Goal: Information Seeking & Learning: Learn about a topic

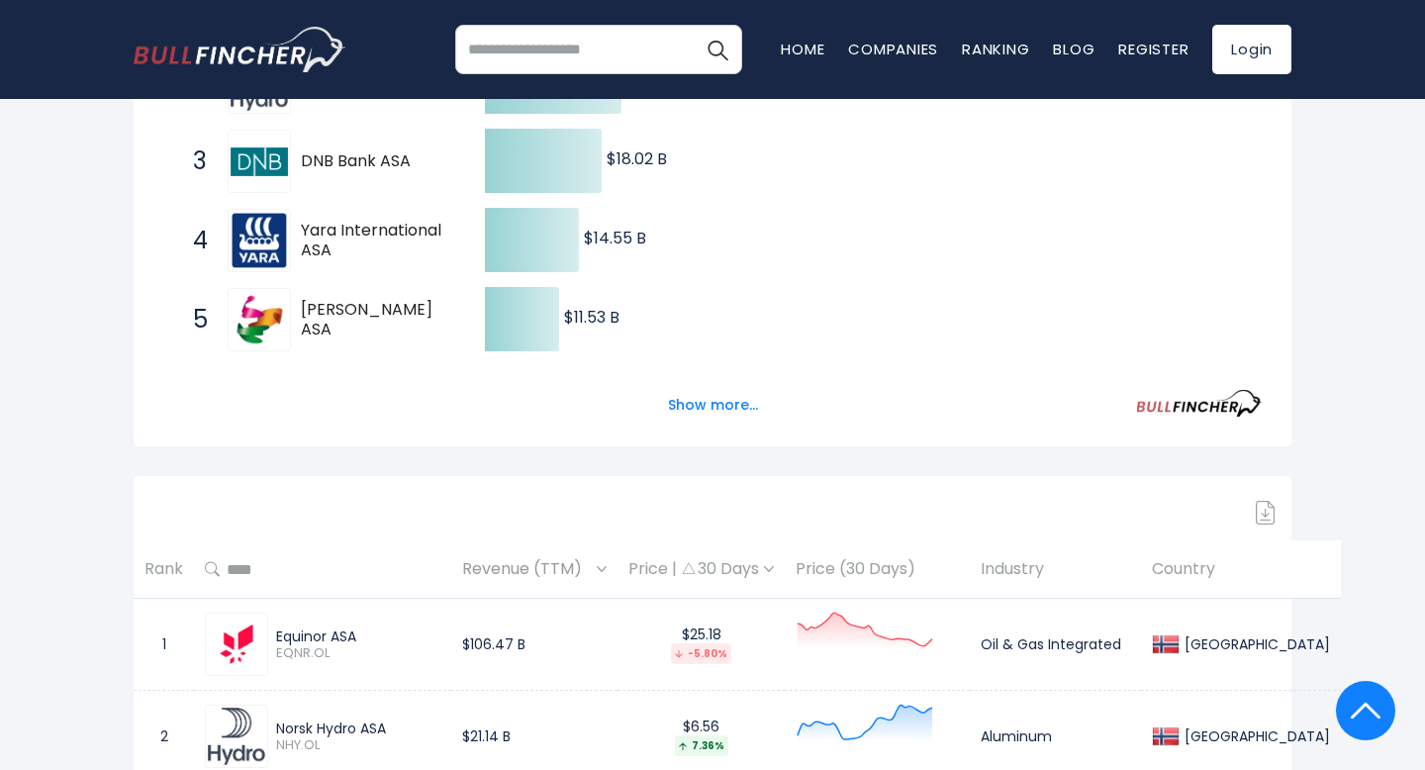
scroll to position [533, 0]
click at [697, 406] on button "Show more..." at bounding box center [713, 406] width 114 height 33
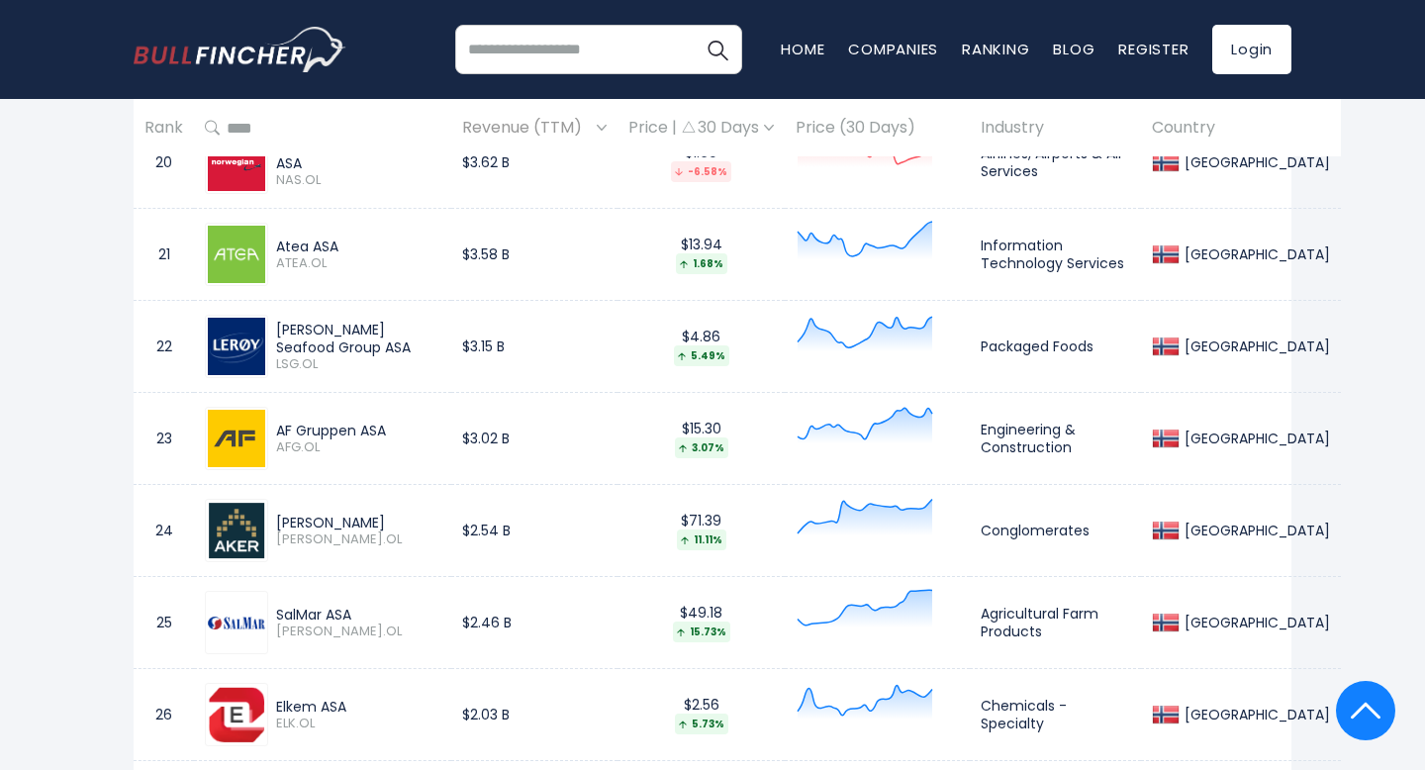
scroll to position [3001, 0]
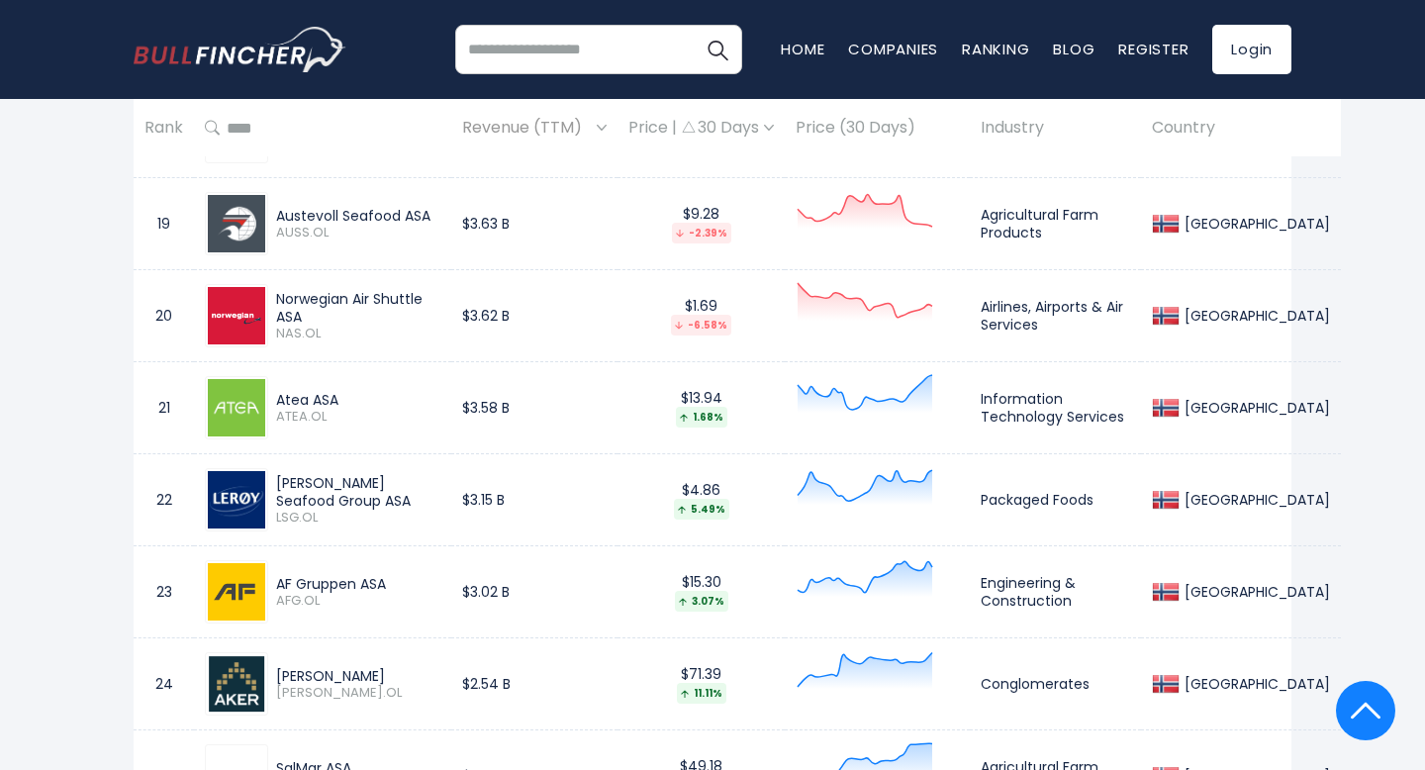
click at [585, 33] on input "search" at bounding box center [598, 49] width 287 height 49
type input "*****"
click at [693, 25] on button "Search" at bounding box center [717, 49] width 49 height 49
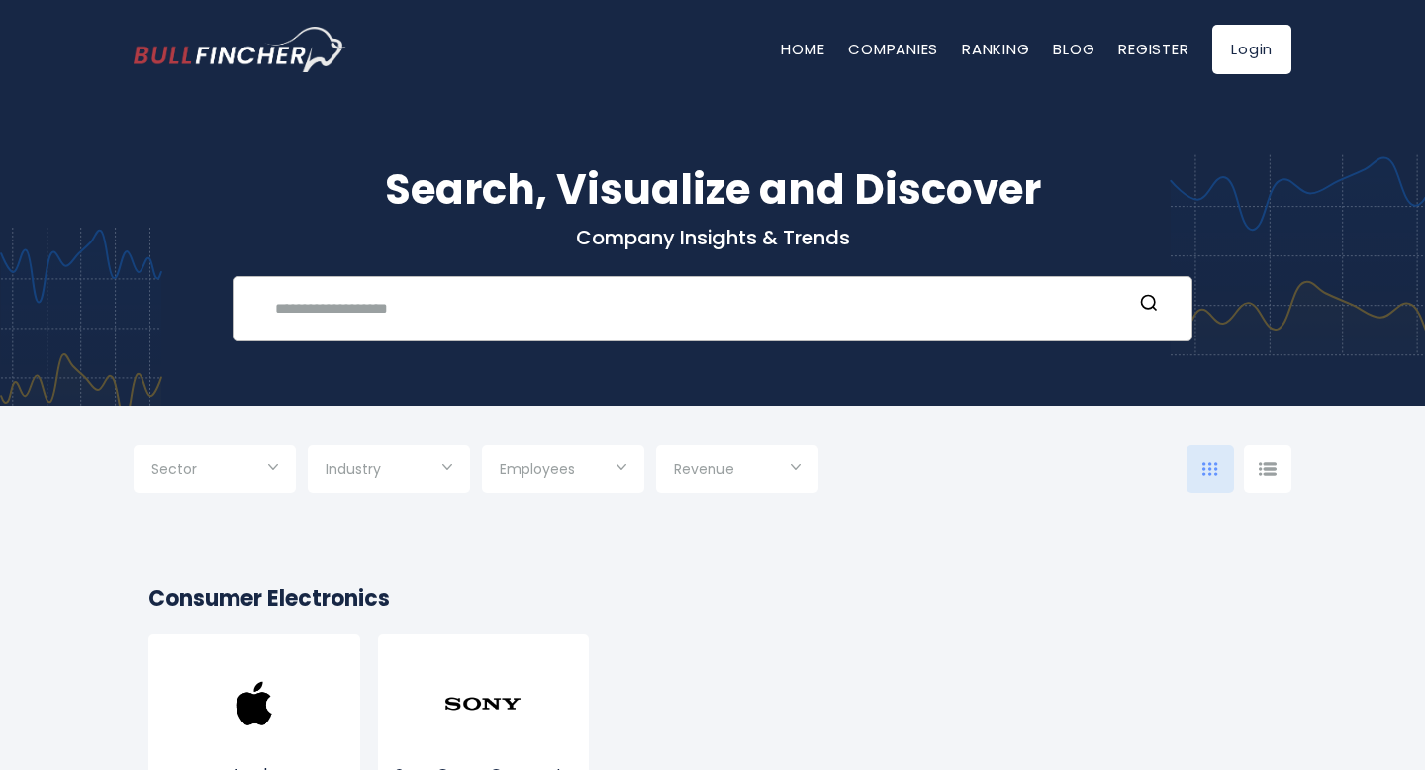
click at [525, 318] on input "text" at bounding box center [697, 308] width 869 height 37
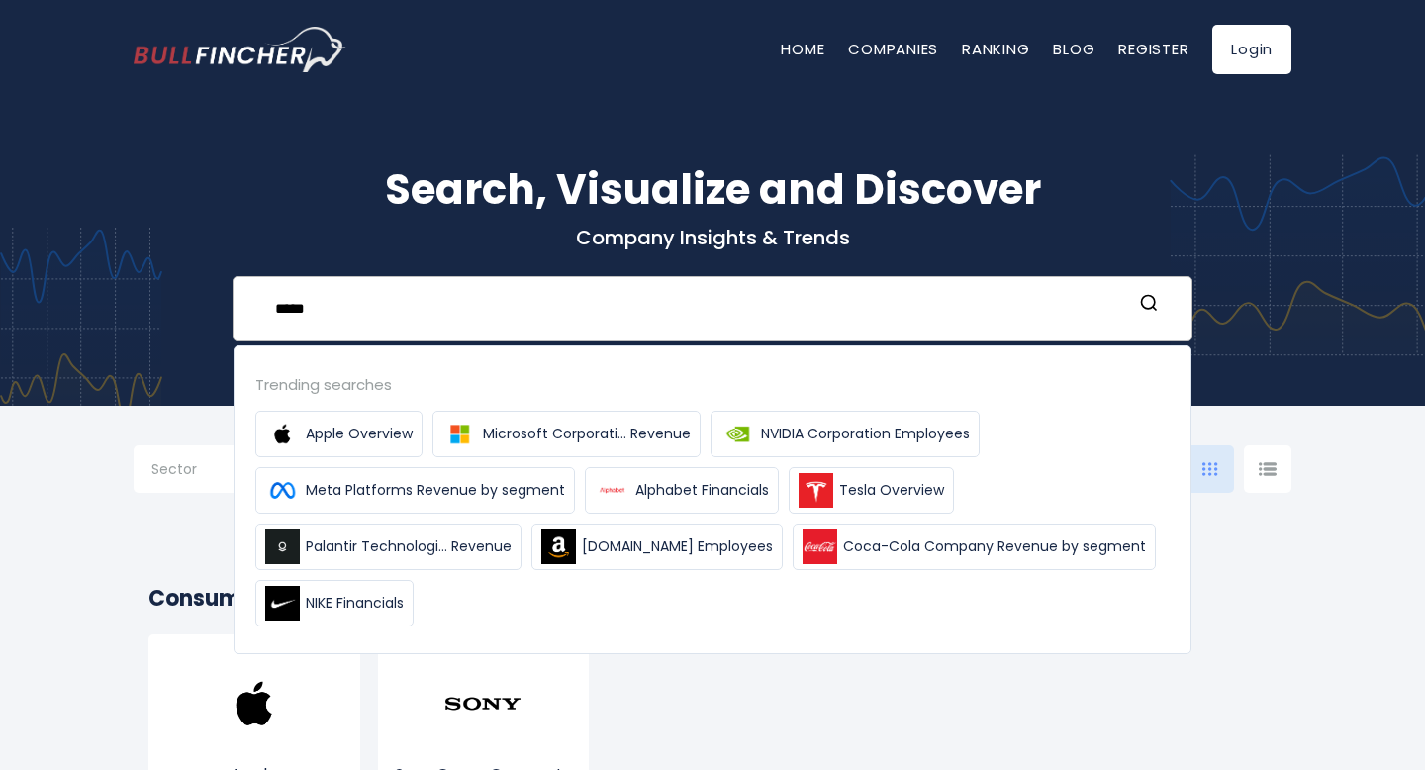
type input "*****"
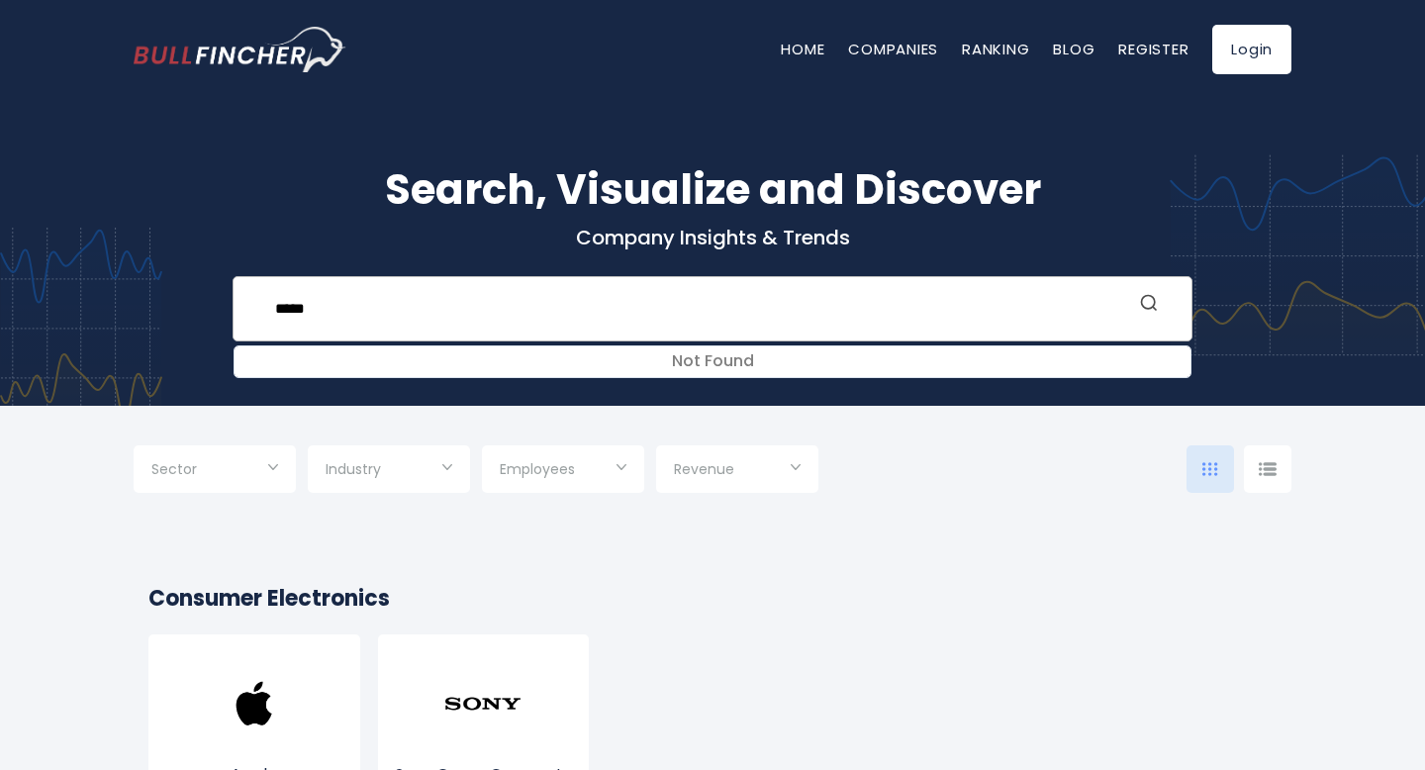
click at [1154, 306] on circle "Search" at bounding box center [1148, 302] width 13 height 13
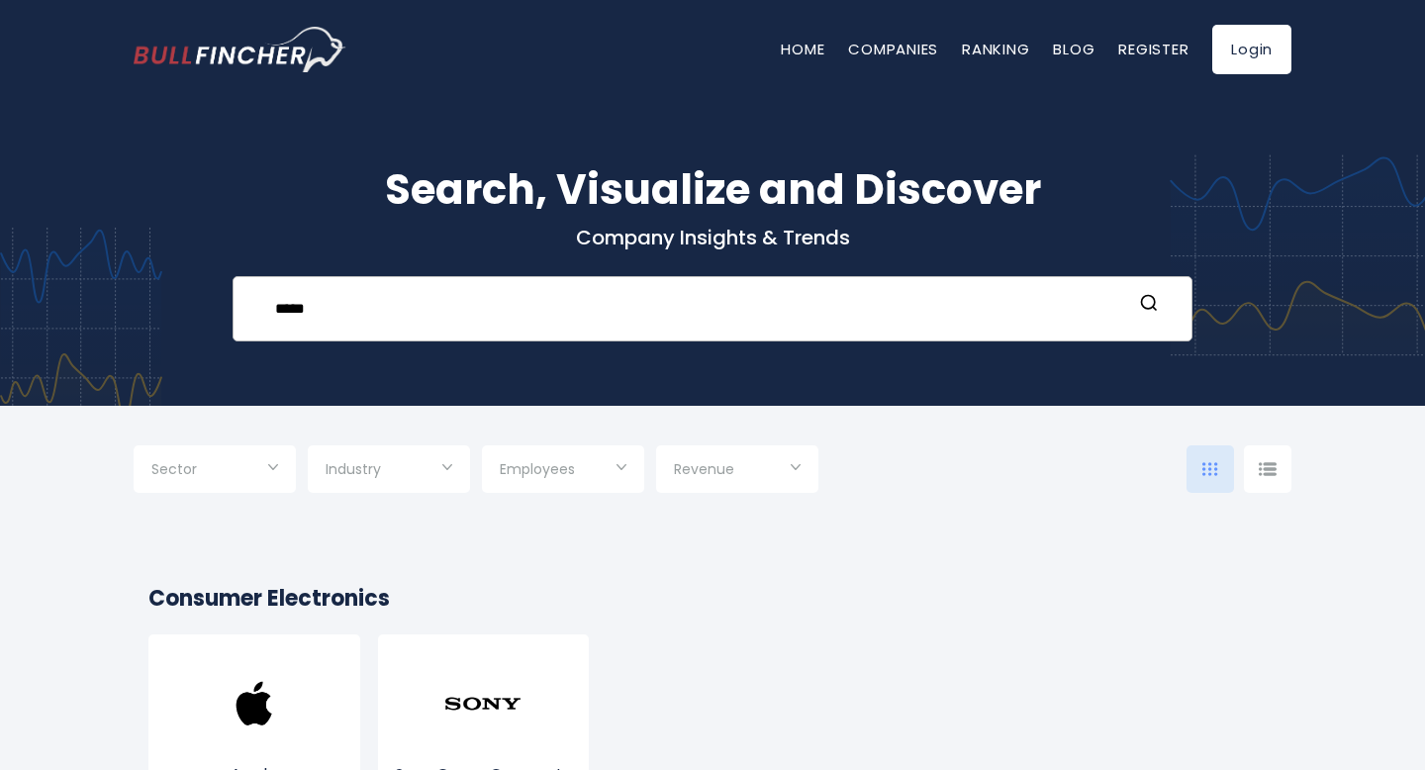
click at [441, 320] on input "*****" at bounding box center [697, 308] width 869 height 37
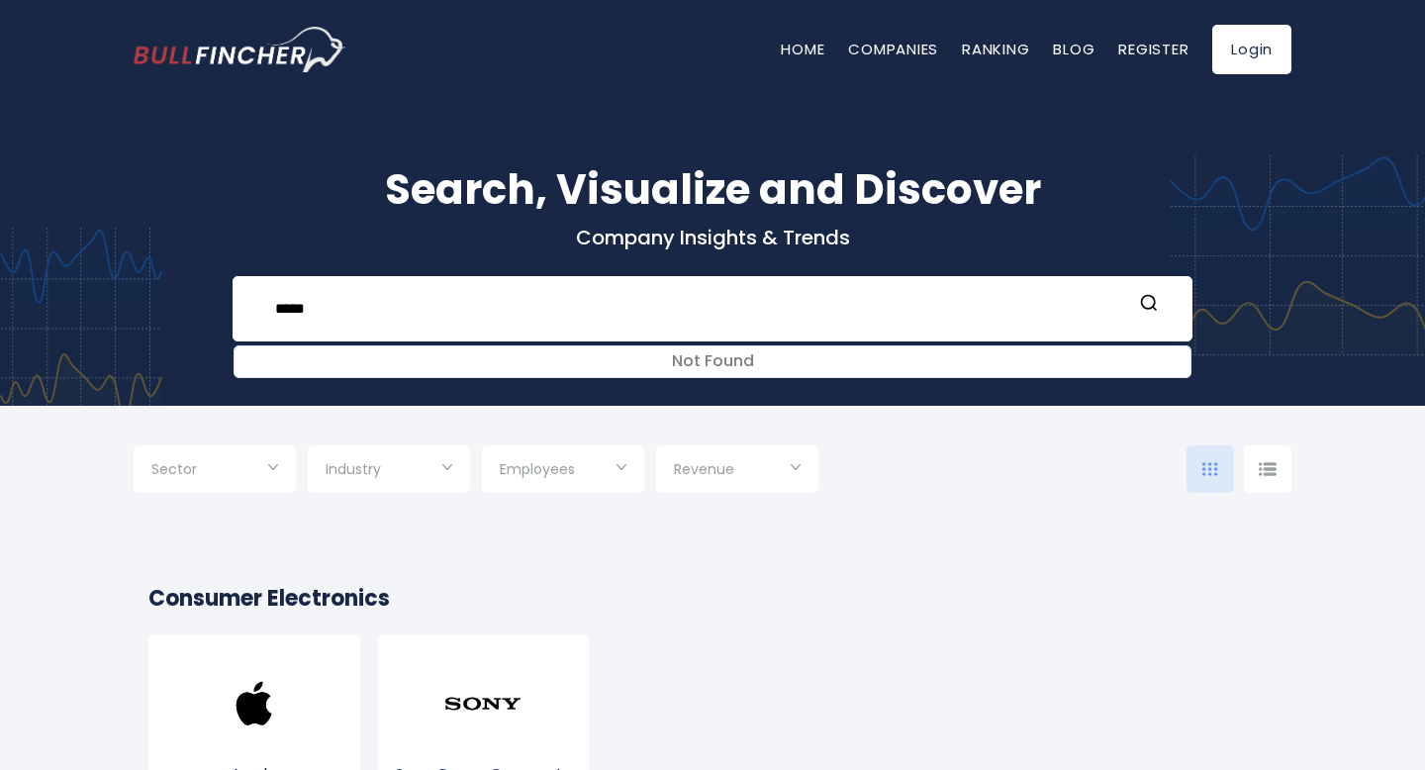
click at [355, 482] on input "Selection" at bounding box center [389, 471] width 127 height 36
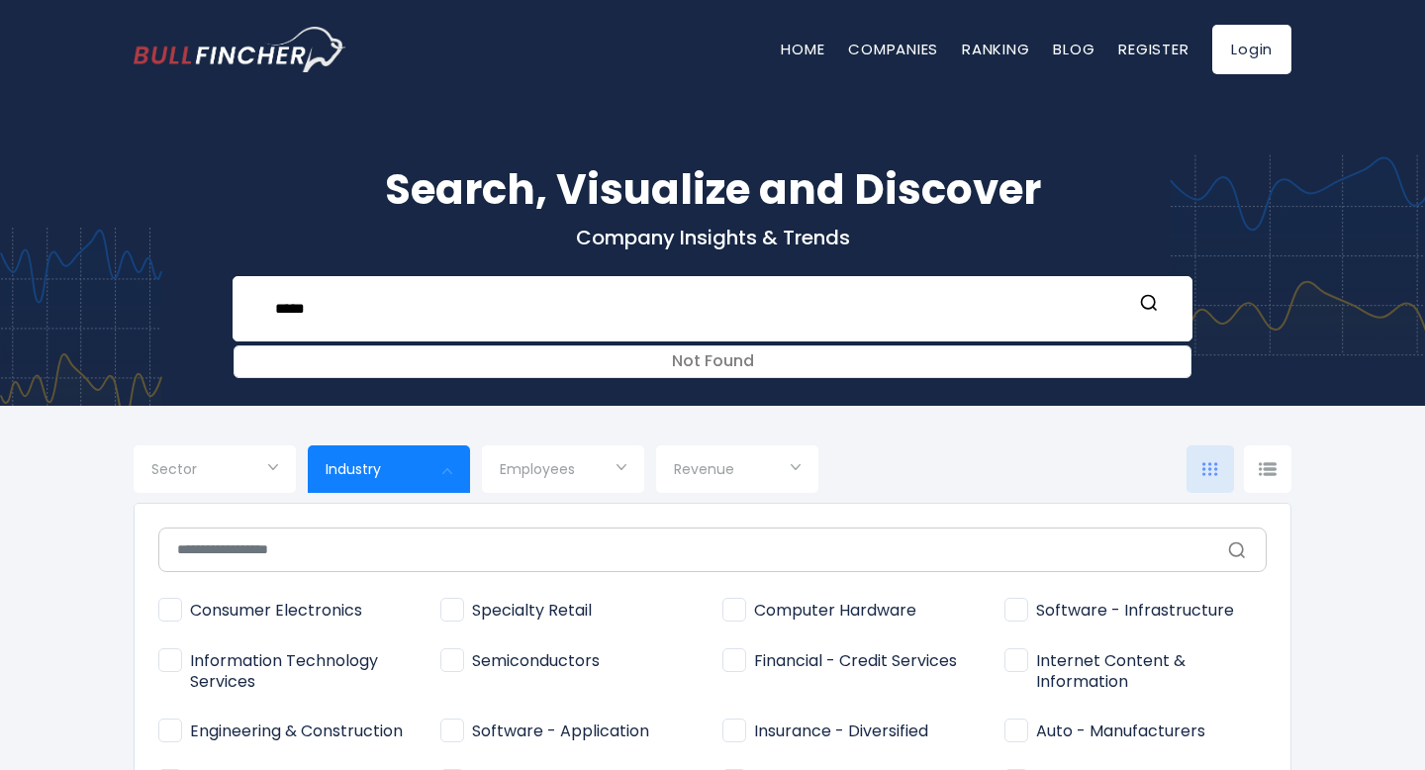
click at [356, 477] on span "Industry" at bounding box center [353, 469] width 55 height 18
click at [890, 41] on link "Companies" at bounding box center [893, 49] width 90 height 21
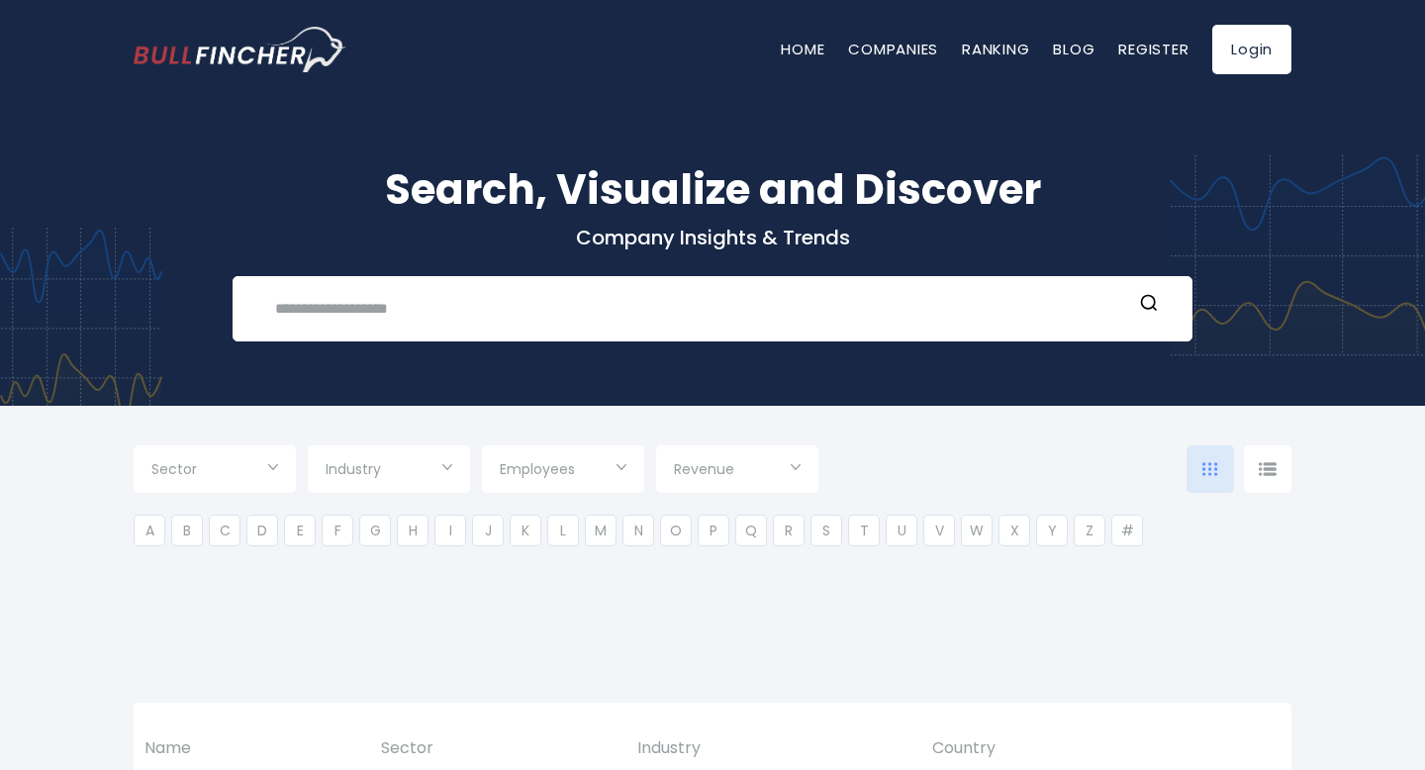
type input "***"
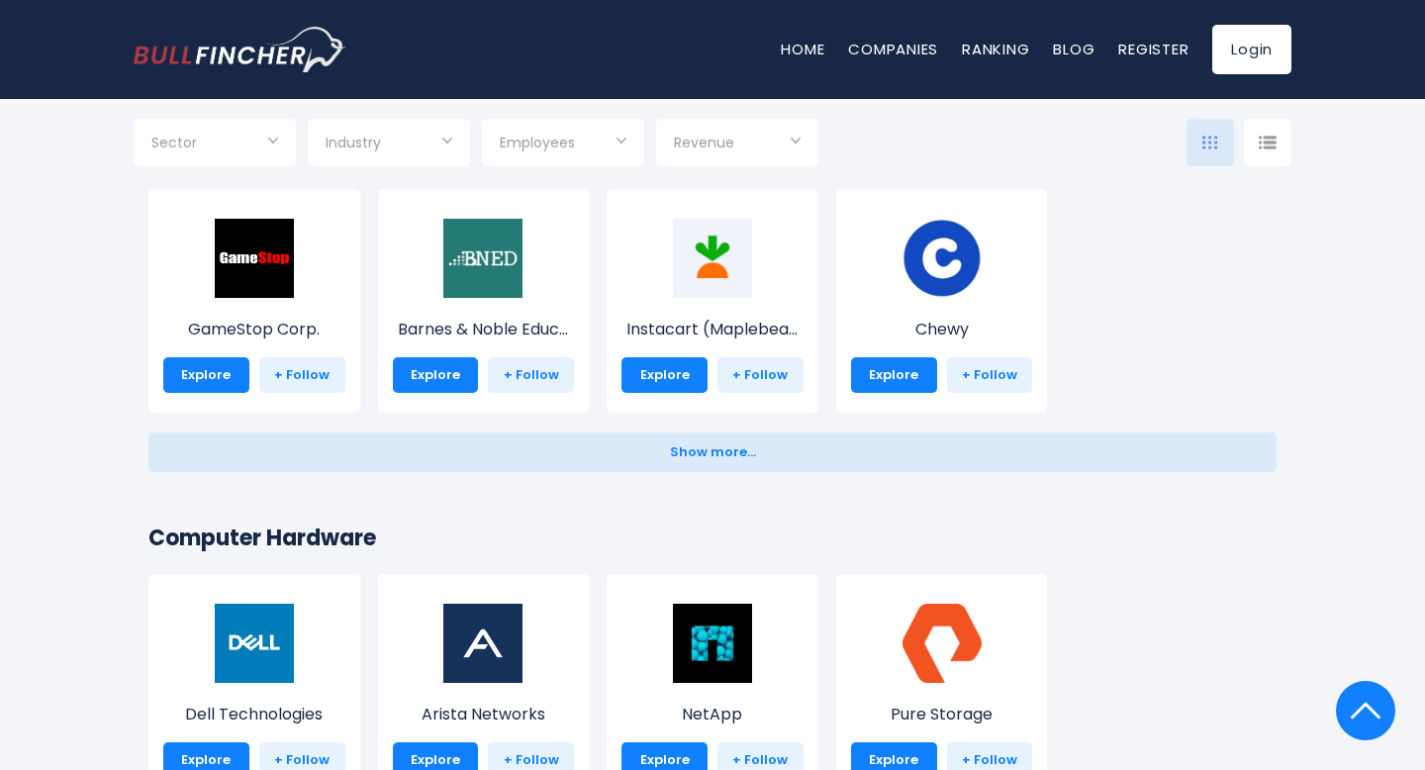
scroll to position [643, 0]
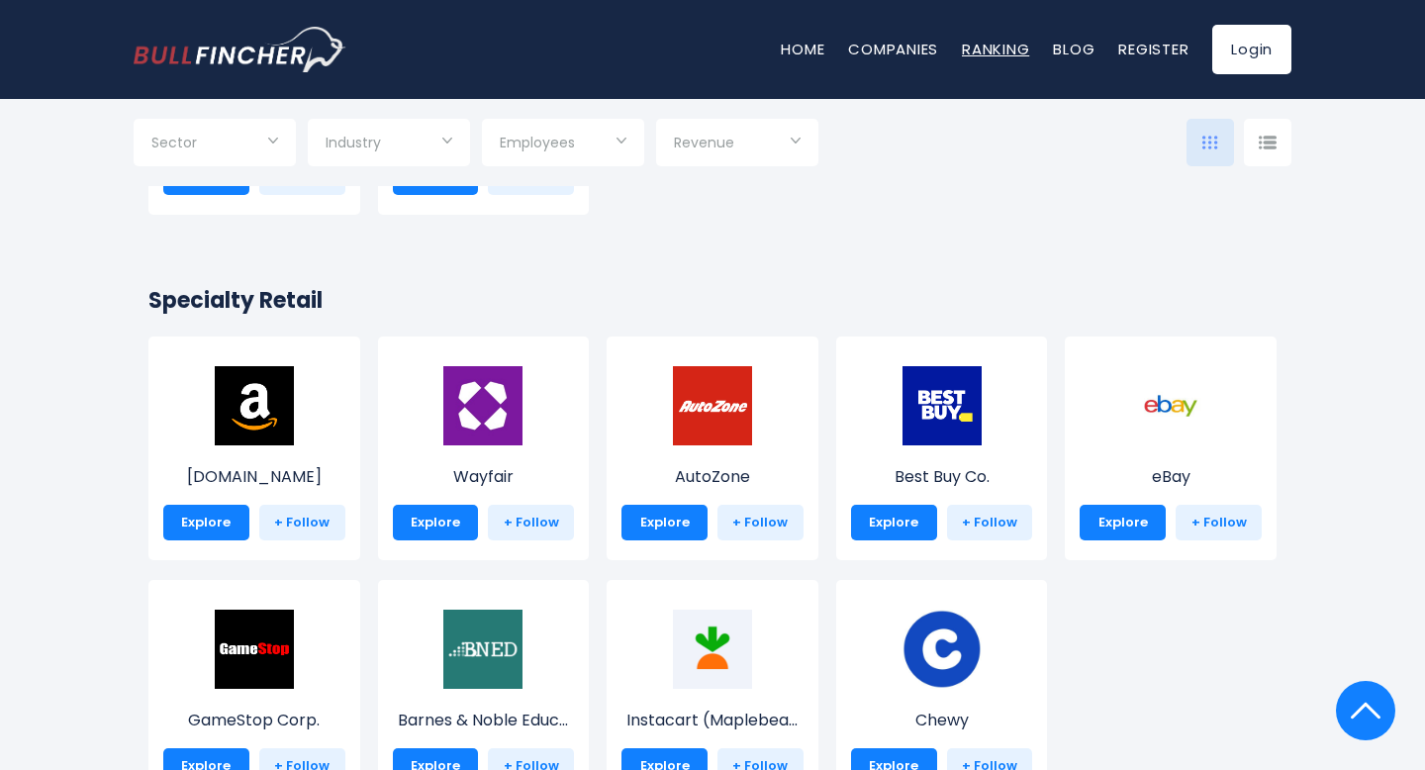
click at [993, 59] on link "Ranking" at bounding box center [995, 49] width 67 height 21
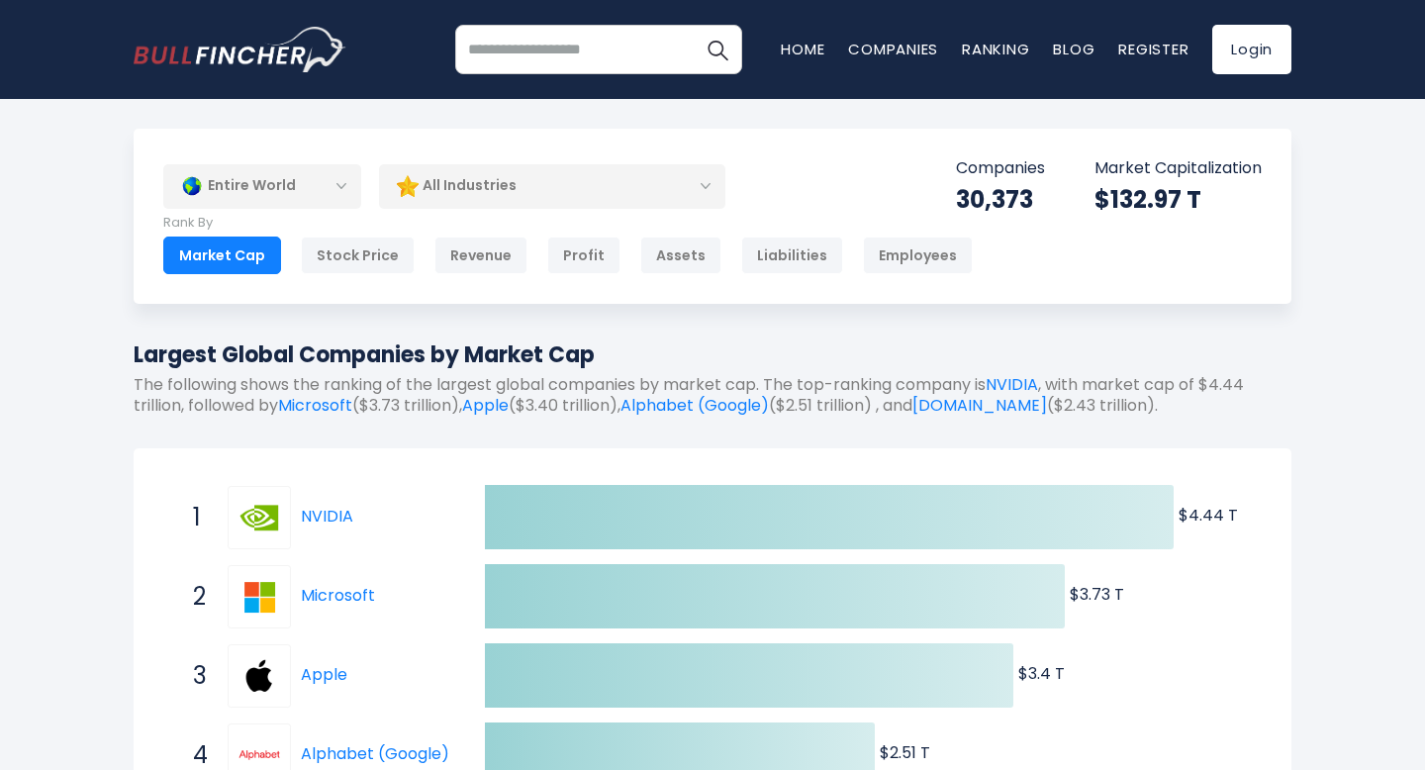
click at [281, 190] on div "Entire World" at bounding box center [262, 186] width 198 height 46
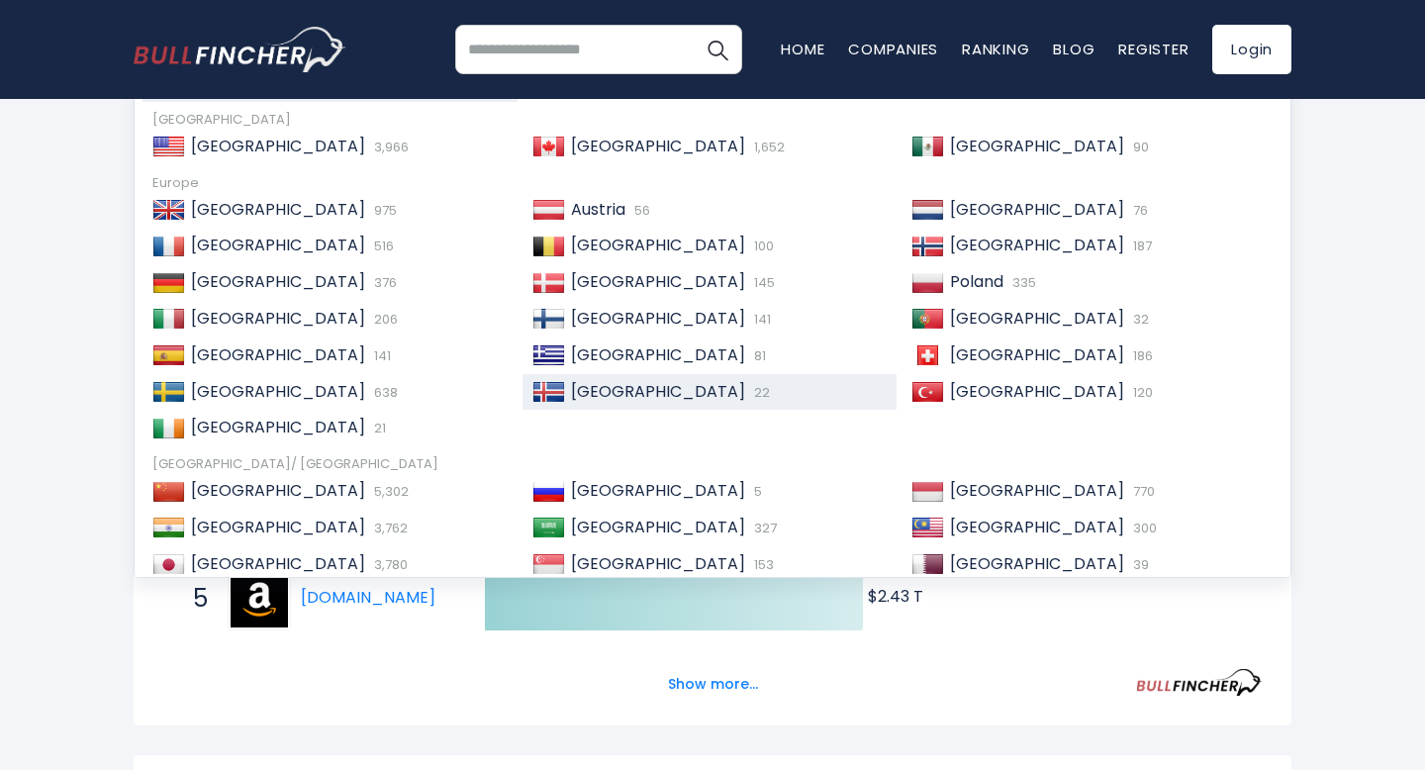
scroll to position [14, 0]
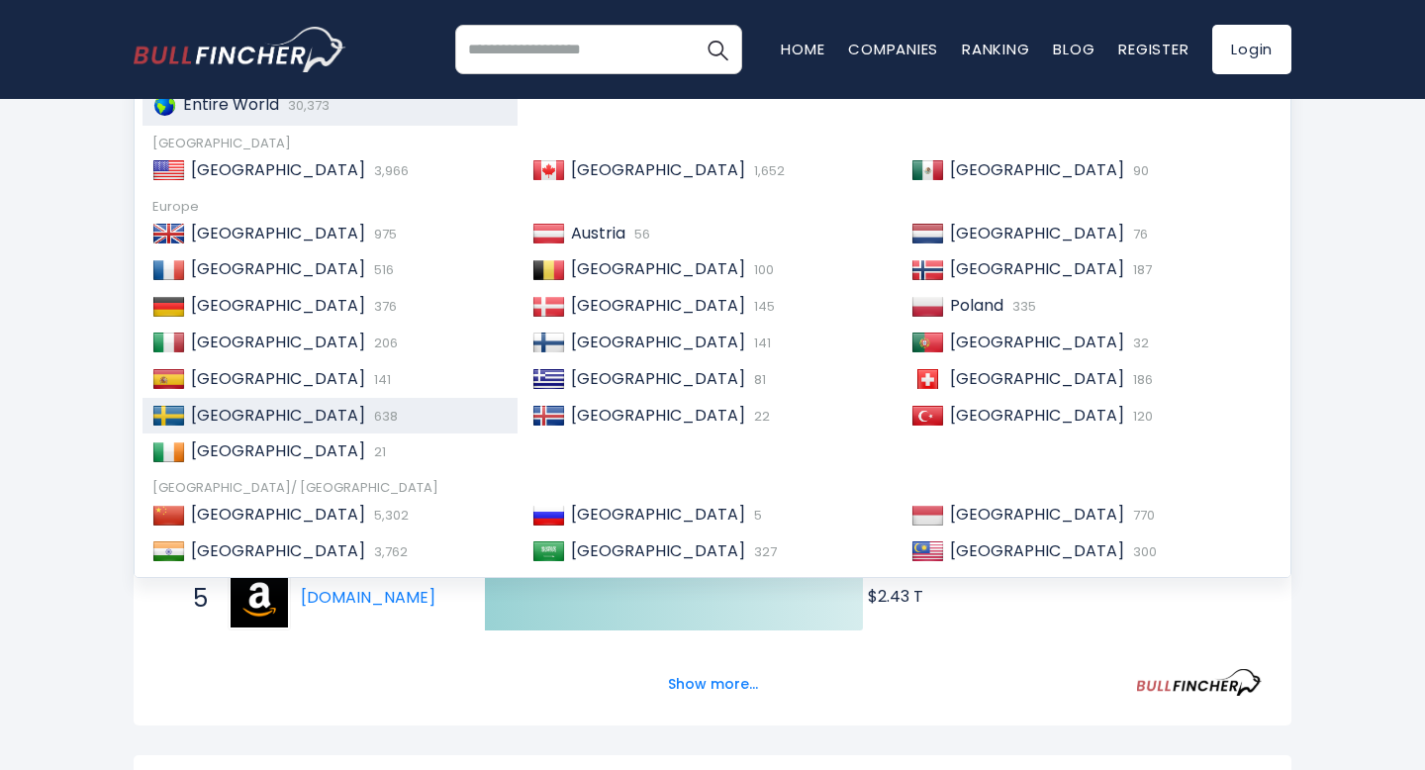
click at [213, 415] on span "[GEOGRAPHIC_DATA]" at bounding box center [278, 415] width 174 height 23
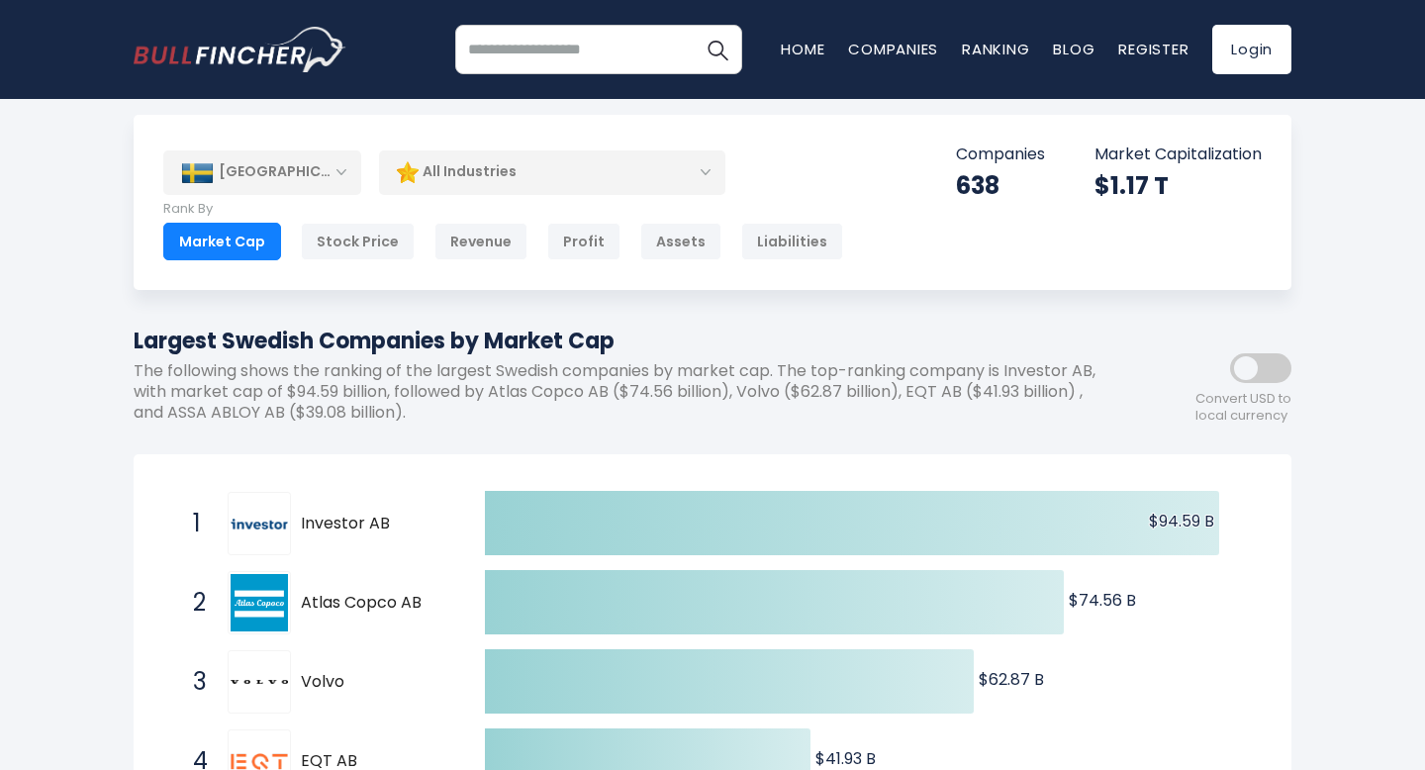
scroll to position [29, 0]
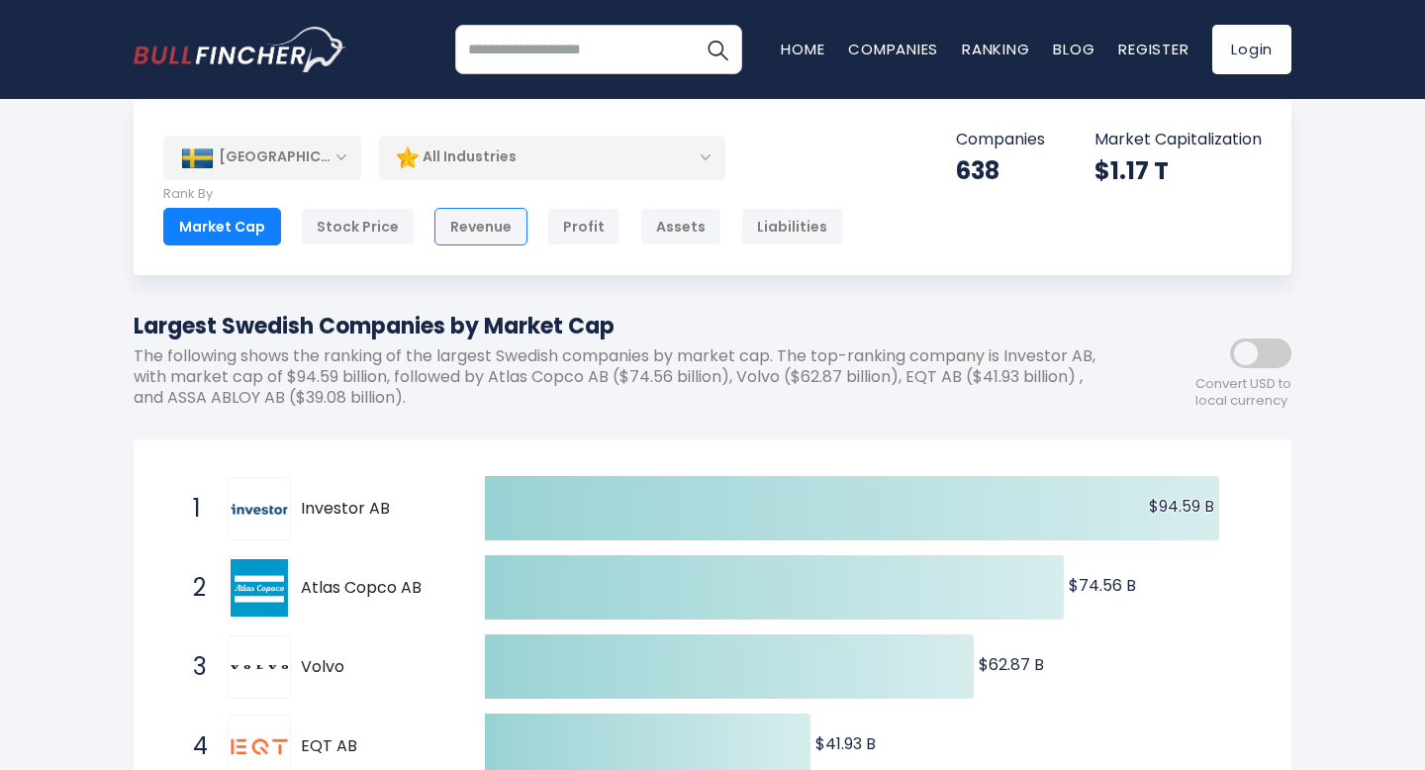
click at [484, 228] on div "Revenue" at bounding box center [480, 227] width 93 height 38
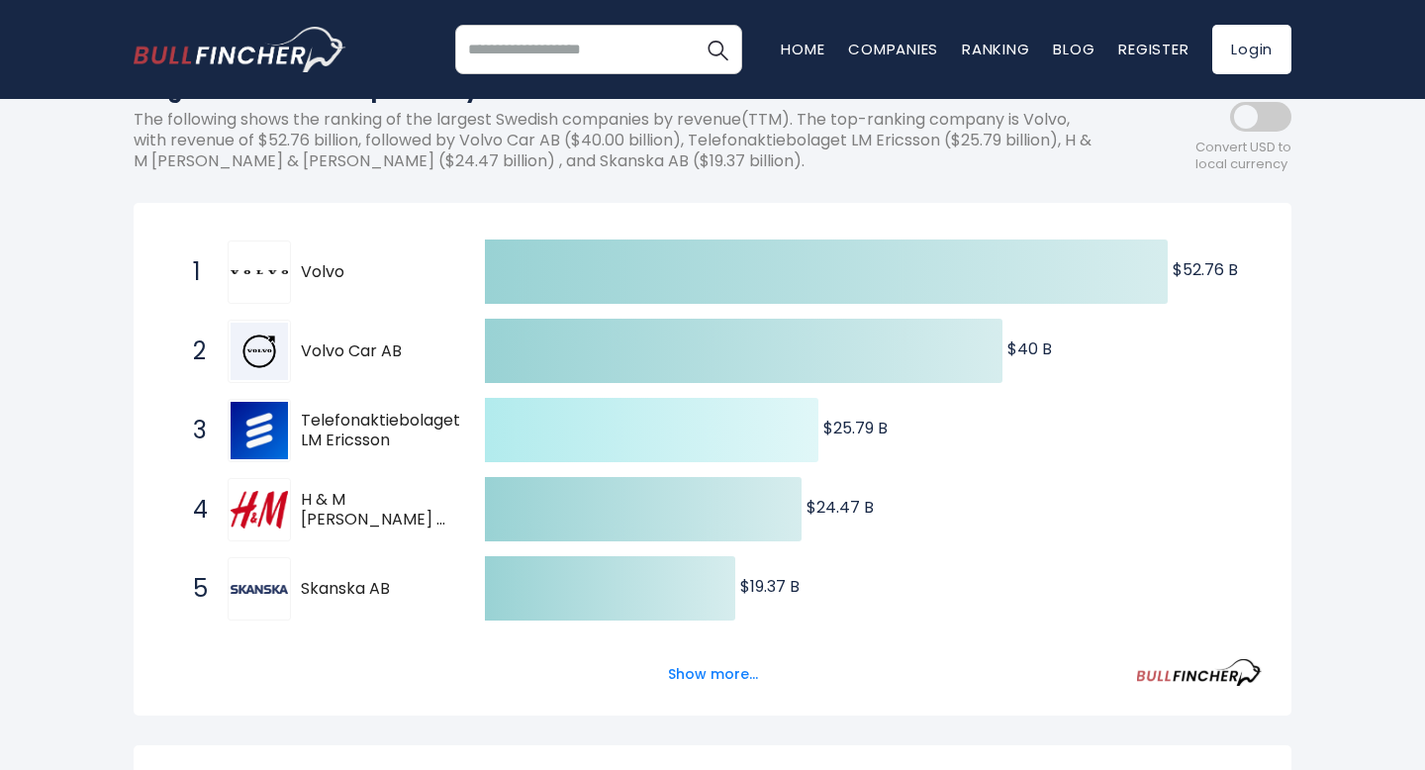
scroll to position [266, 0]
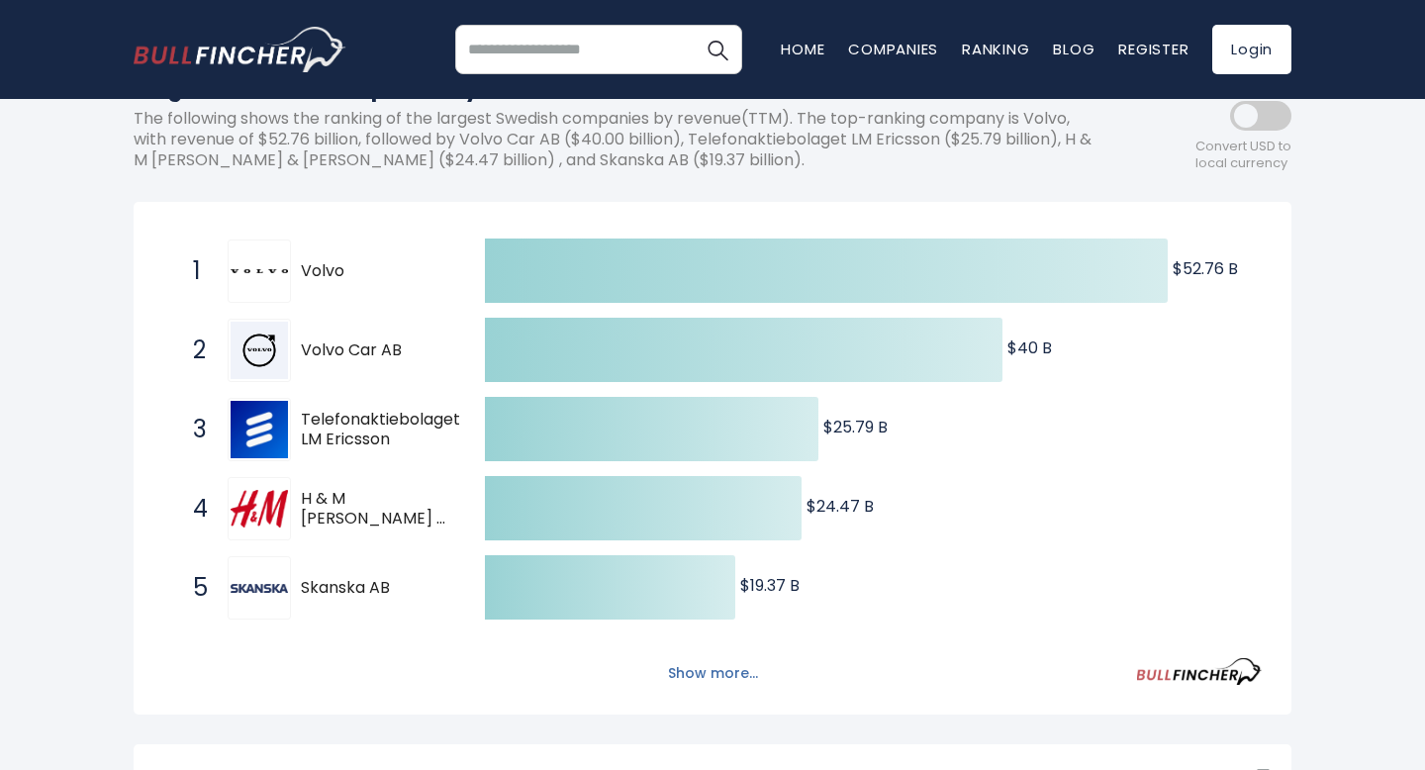
click at [698, 676] on button "Show more..." at bounding box center [713, 673] width 114 height 33
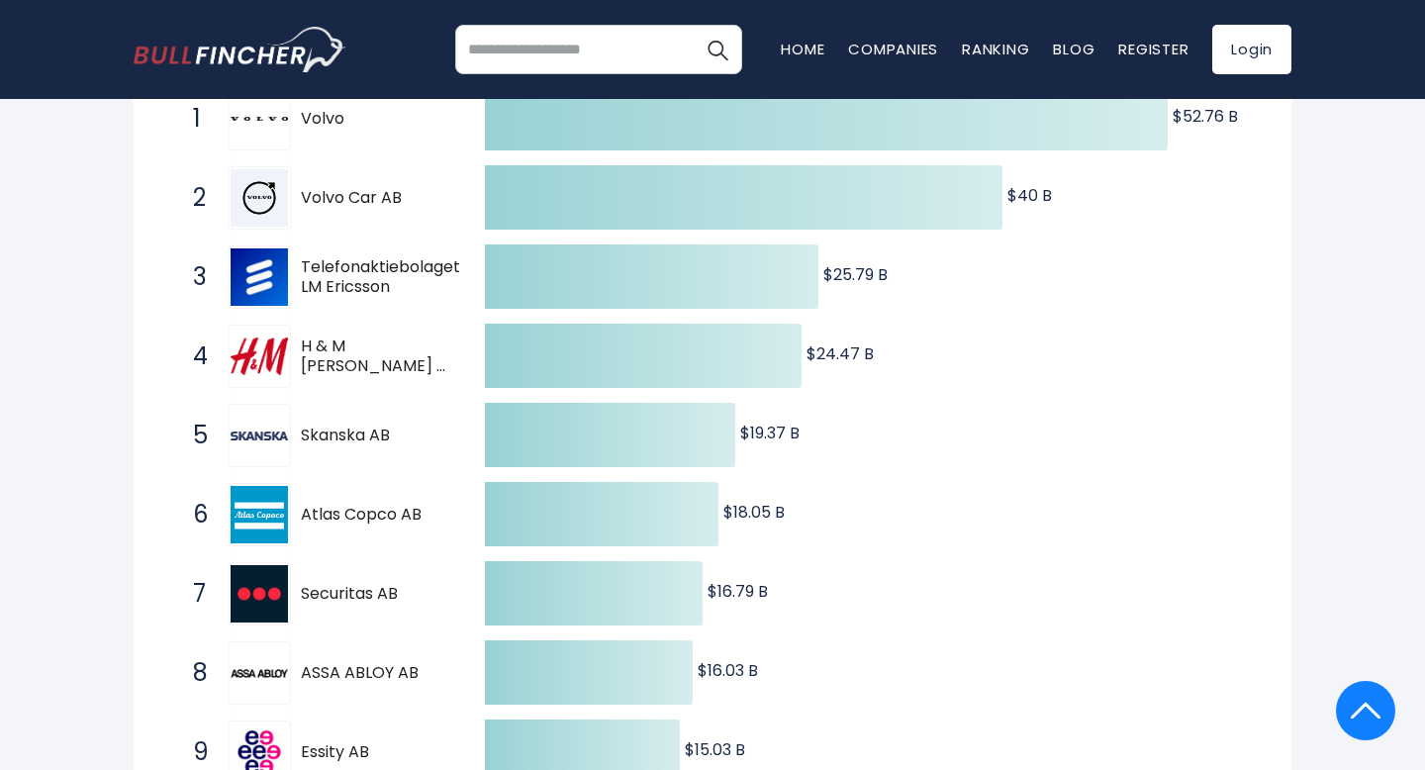
scroll to position [0, 0]
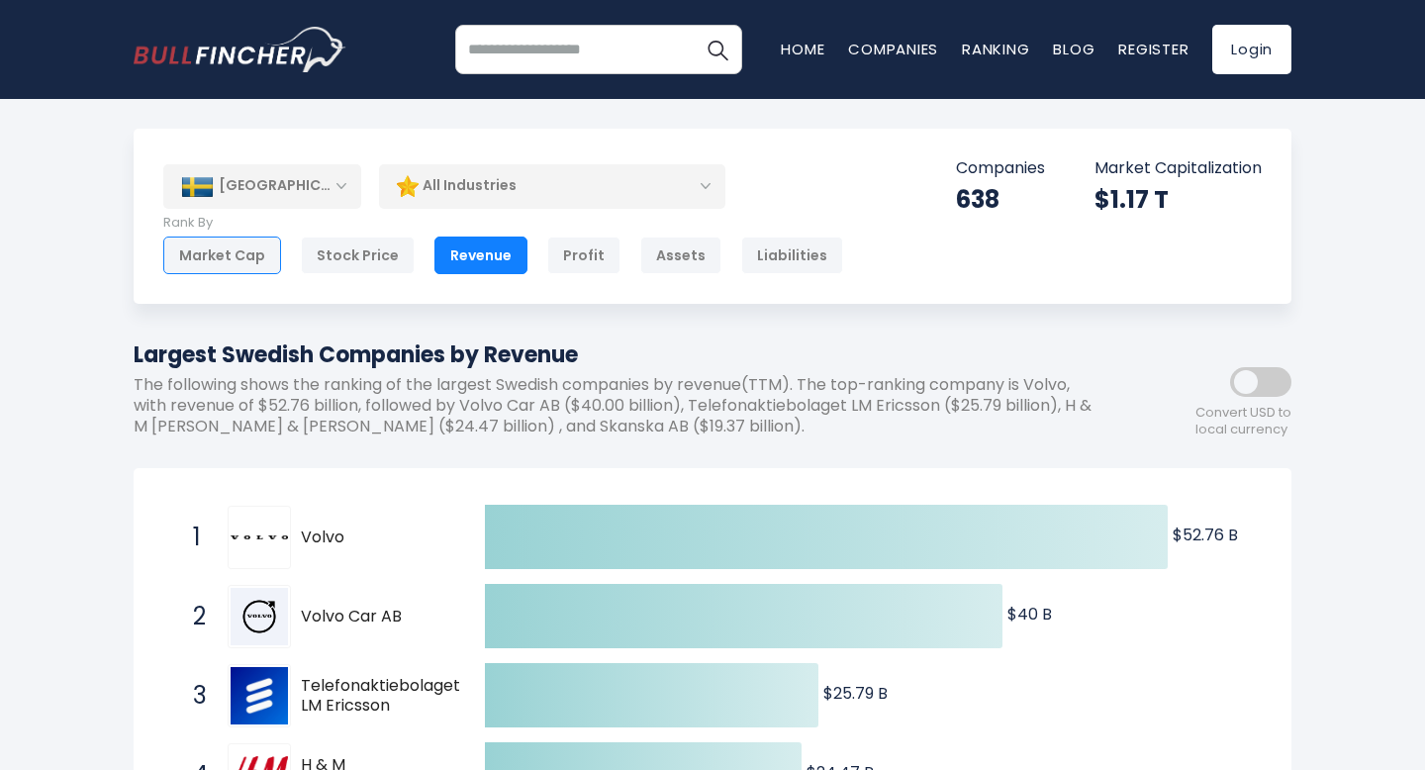
click at [243, 249] on div "Market Cap" at bounding box center [222, 256] width 118 height 38
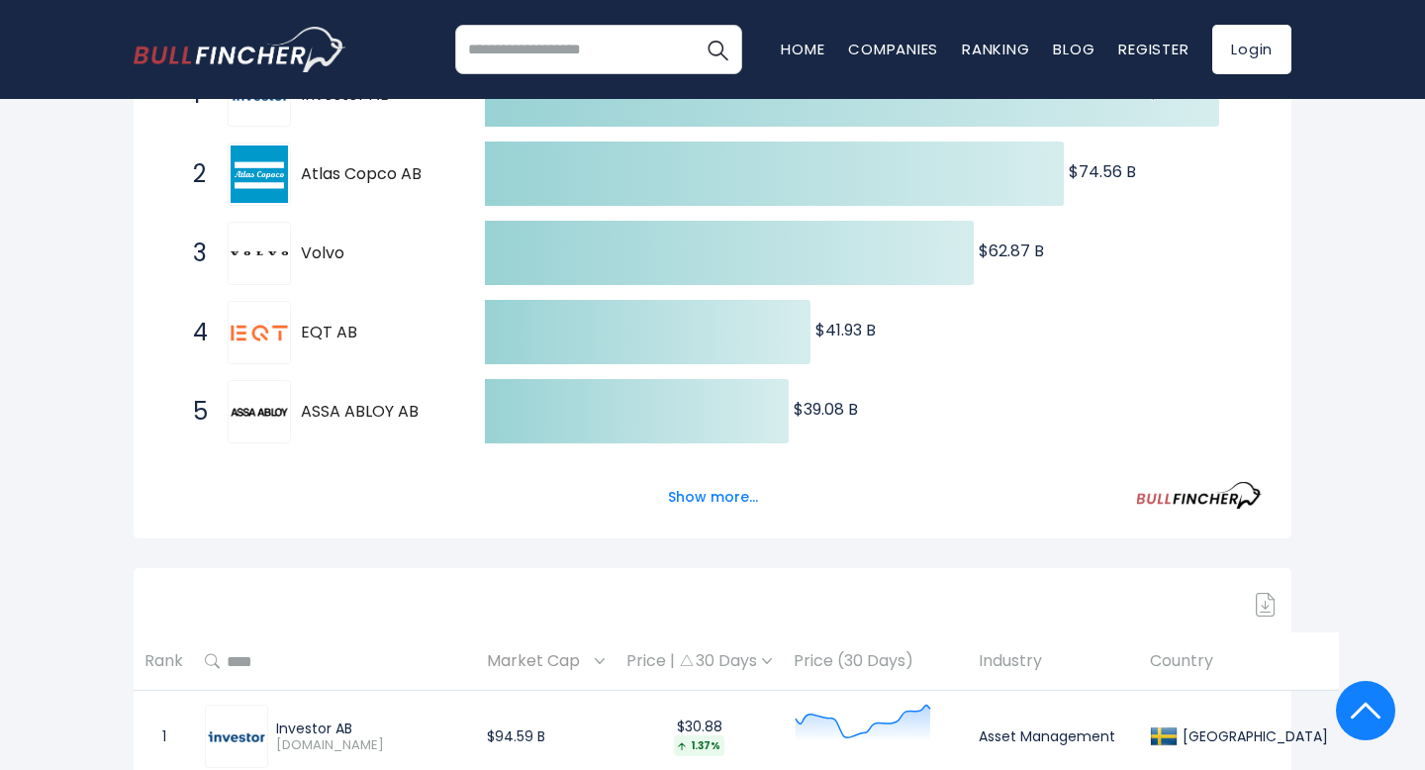
scroll to position [445, 0]
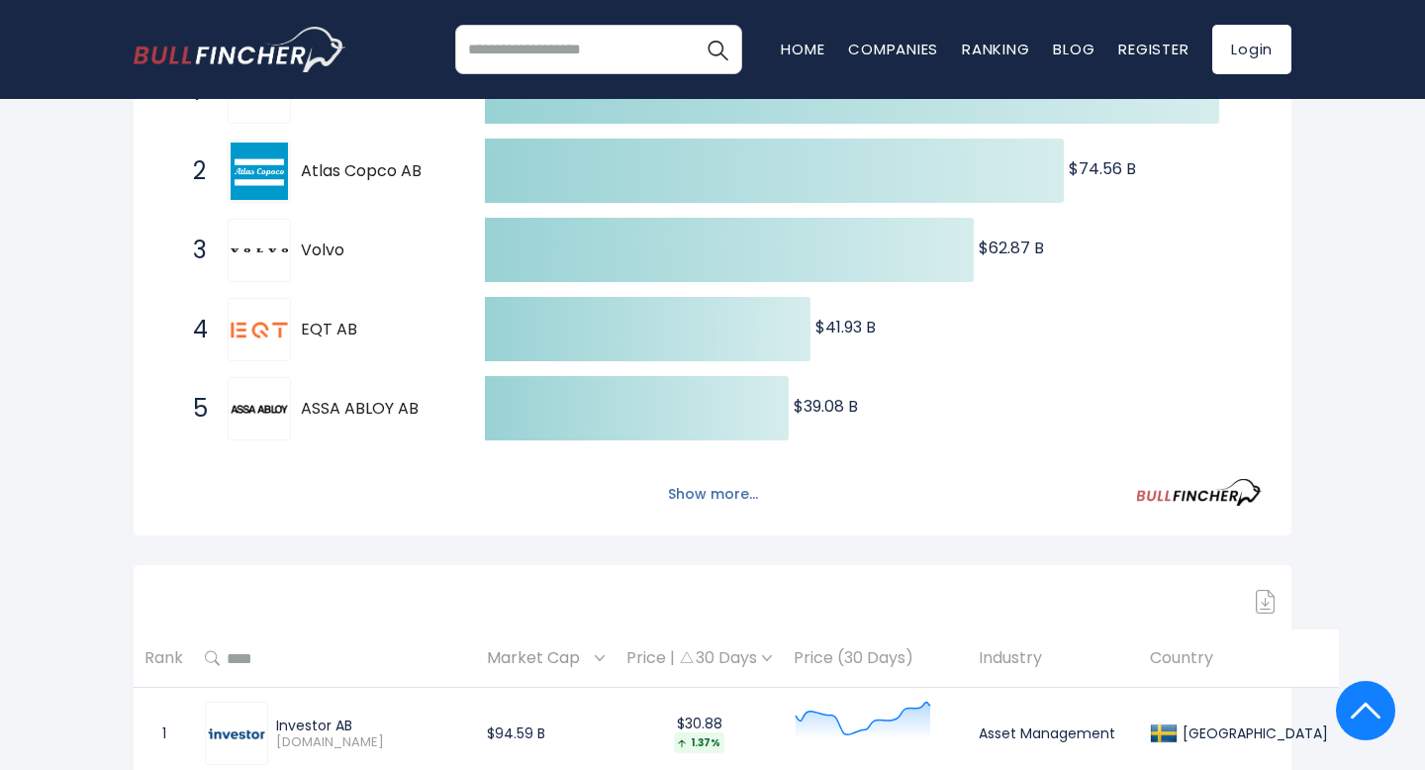
click at [730, 491] on button "Show more..." at bounding box center [713, 494] width 114 height 33
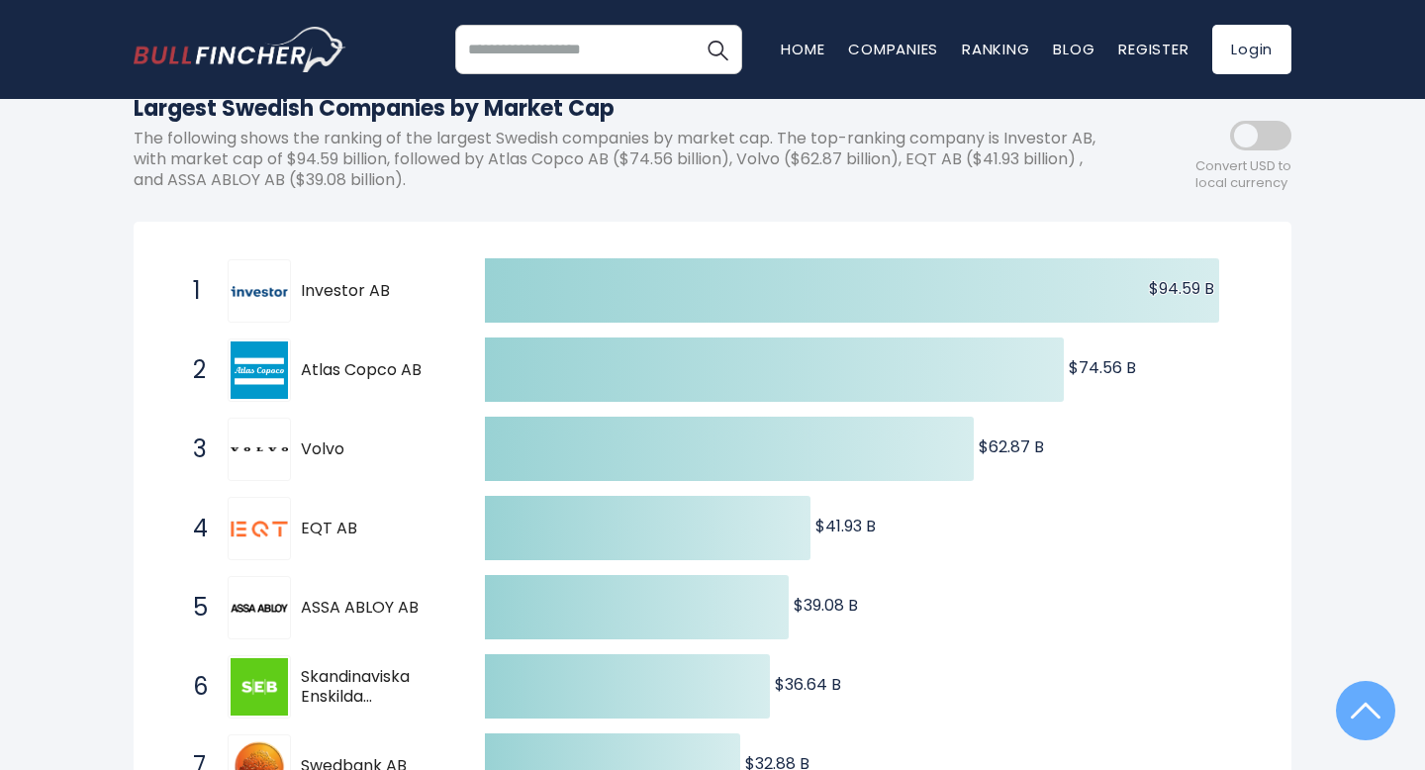
scroll to position [44, 0]
